Goal: Browse casually

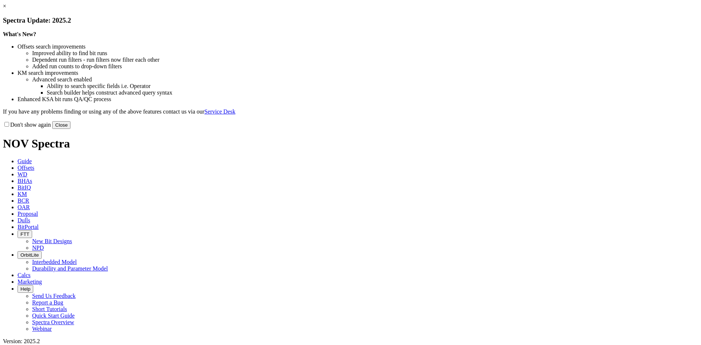
drag, startPoint x: 0, startPoint y: 0, endPoint x: 497, endPoint y: 203, distance: 536.3
click at [70, 129] on button "Close" at bounding box center [61, 125] width 18 height 8
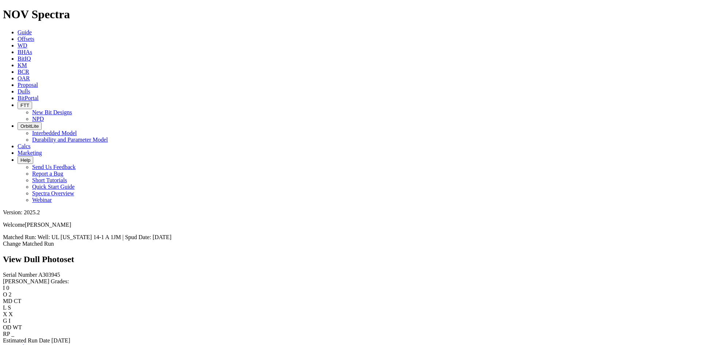
scroll to position [1469, 0]
